Goal: Navigation & Orientation: Find specific page/section

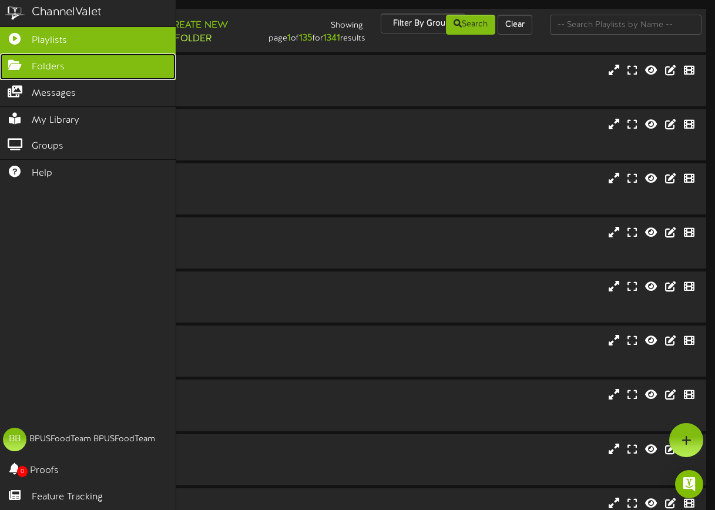
click at [23, 62] on icon at bounding box center [14, 63] width 29 height 9
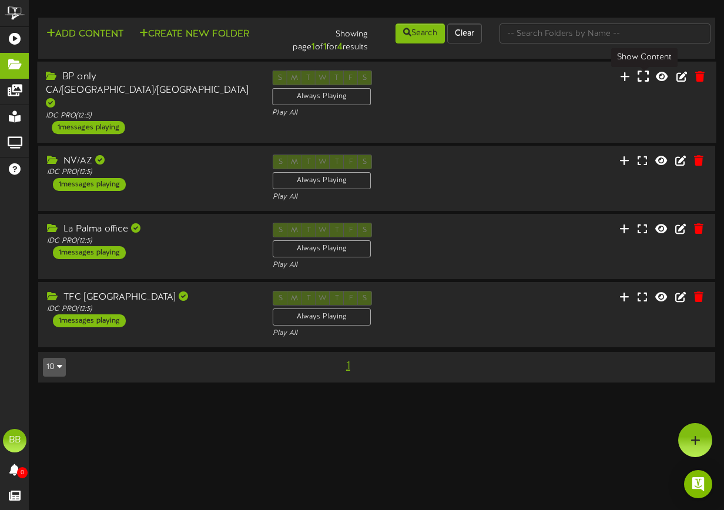
click at [641, 82] on icon at bounding box center [643, 75] width 11 height 13
